Goal: Answer question/provide support

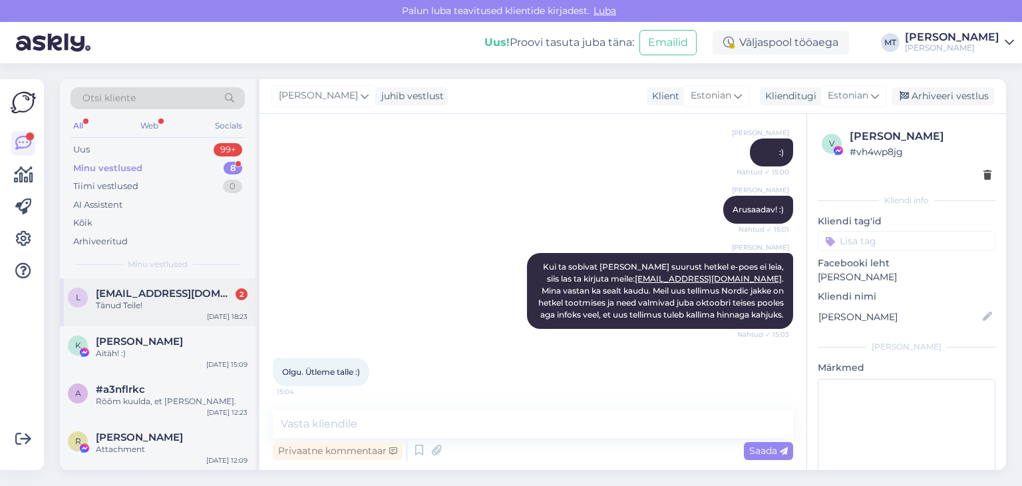
click at [130, 300] on div "Tänud Teile!" at bounding box center [172, 306] width 152 height 12
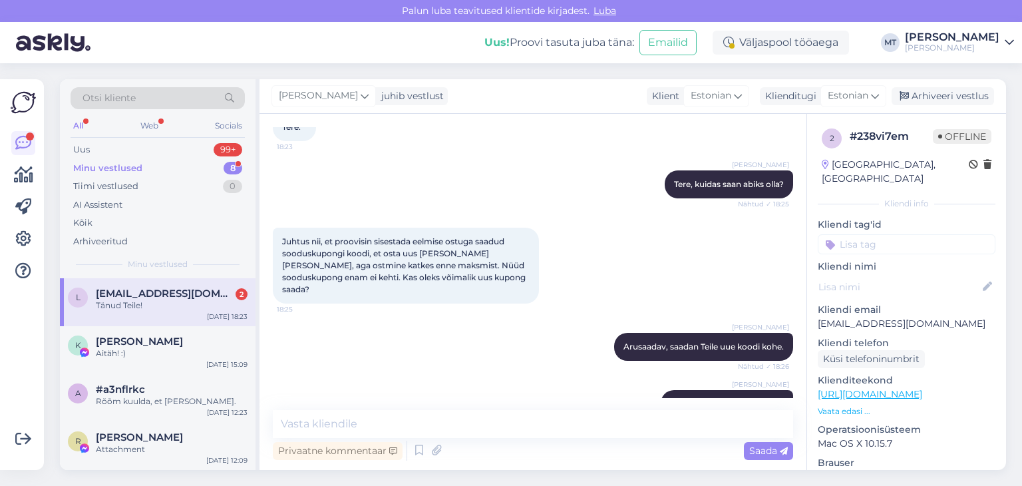
scroll to position [222, 0]
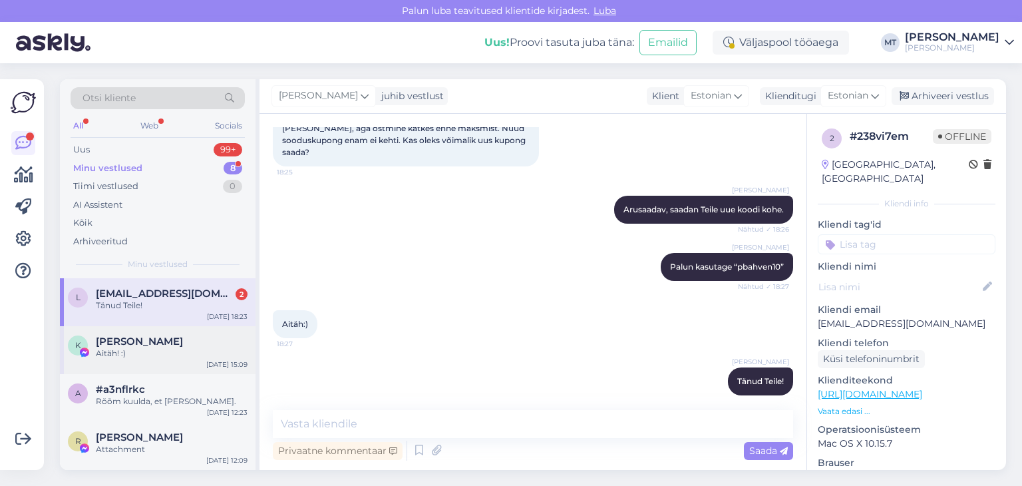
click at [127, 349] on div "Aitäh! :)" at bounding box center [172, 353] width 152 height 12
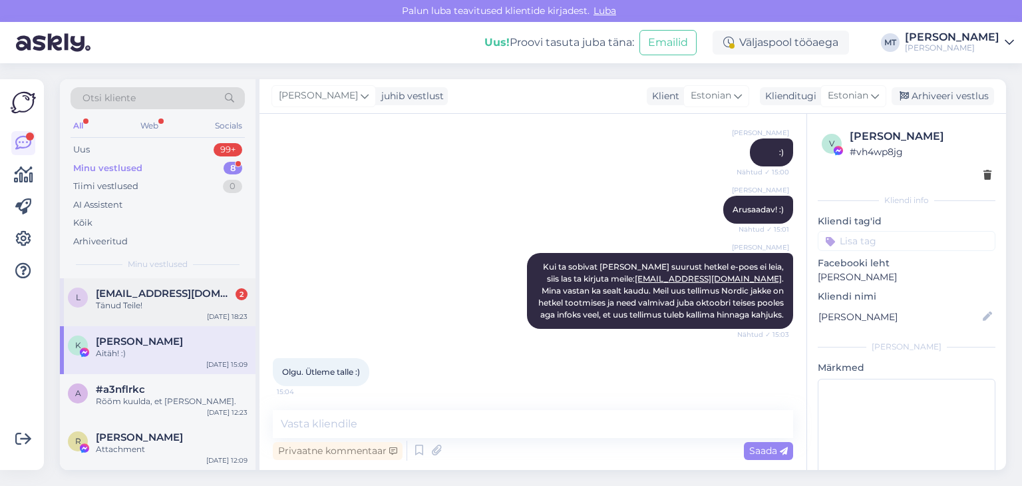
click at [118, 304] on div "Tänud Teile!" at bounding box center [172, 306] width 152 height 12
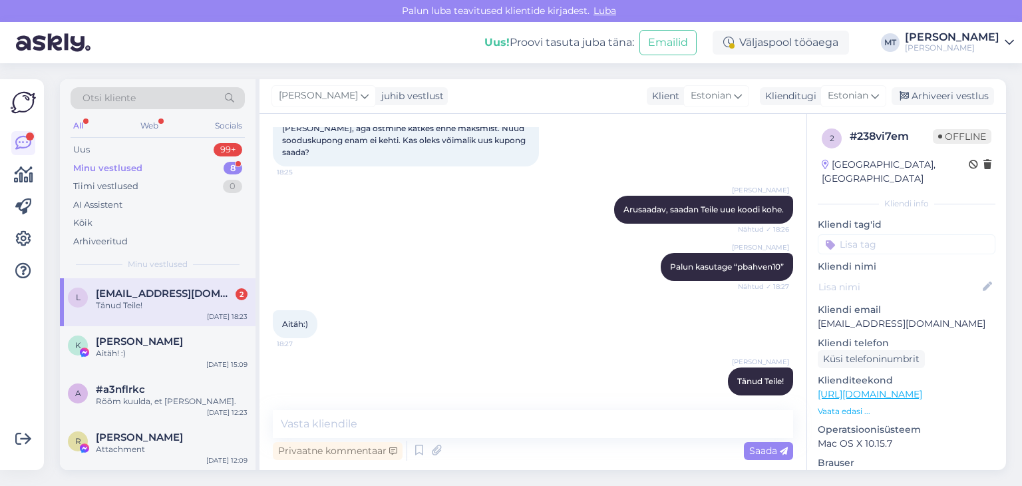
click at [132, 163] on div "Minu vestlused" at bounding box center [107, 168] width 69 height 13
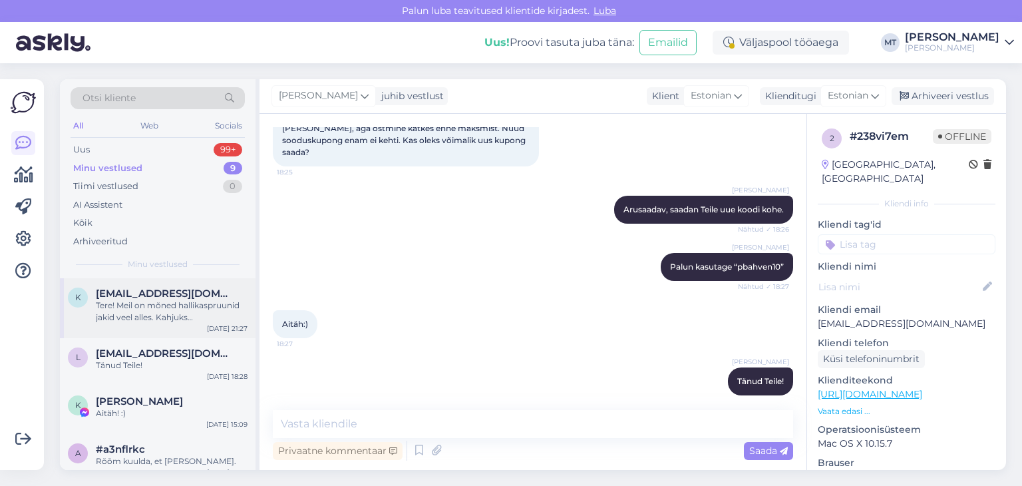
click at [165, 307] on div "Tere! Meil on mõned hallikaspruunid jakid veel alles. Kahjuks Surfikaubamajja m…" at bounding box center [172, 312] width 152 height 24
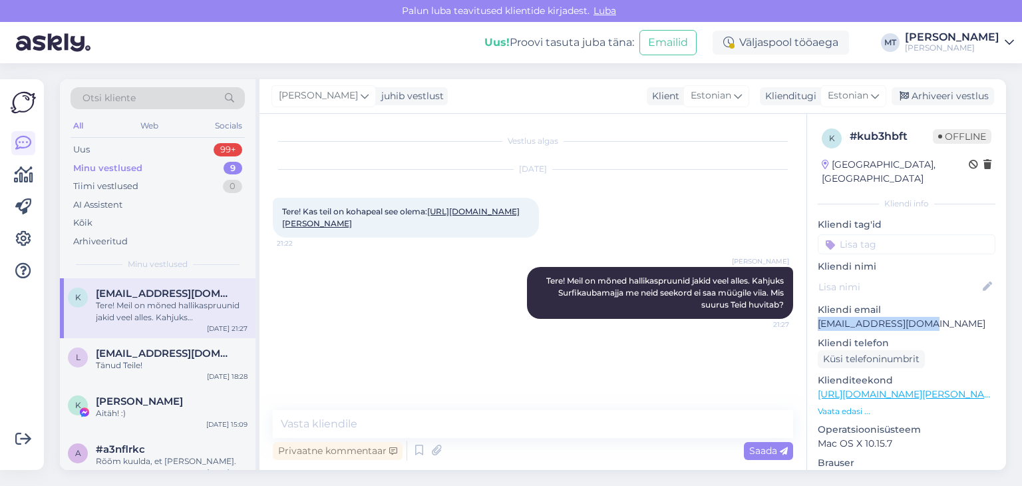
drag, startPoint x: 932, startPoint y: 312, endPoint x: 811, endPoint y: 305, distance: 120.7
click at [811, 305] on div "k # kub3hbft Offline [GEOGRAPHIC_DATA], [GEOGRAPHIC_DATA] Kliendi info Kliendi …" at bounding box center [906, 394] width 199 height 561
copy p "[EMAIL_ADDRESS][DOMAIN_NAME]"
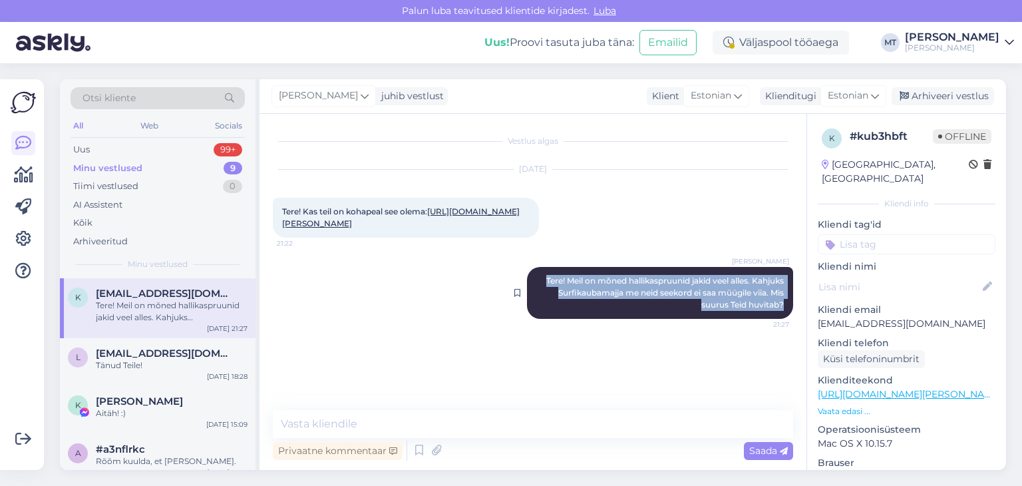
drag, startPoint x: 785, startPoint y: 316, endPoint x: 529, endPoint y: 287, distance: 258.0
click at [529, 287] on div "[PERSON_NAME] Tere! Meil on mõned hallikaspruunid jakid veel alles. Kahjuks Sur…" at bounding box center [660, 293] width 266 height 52
copy span "Tere! Meil on mõned hallikaspruunid jakid veel alles. Kahjuks Surfikaubamajja m…"
click at [382, 228] on link "[URL][DOMAIN_NAME][PERSON_NAME]" at bounding box center [401, 217] width 238 height 22
